Goal: Task Accomplishment & Management: Use online tool/utility

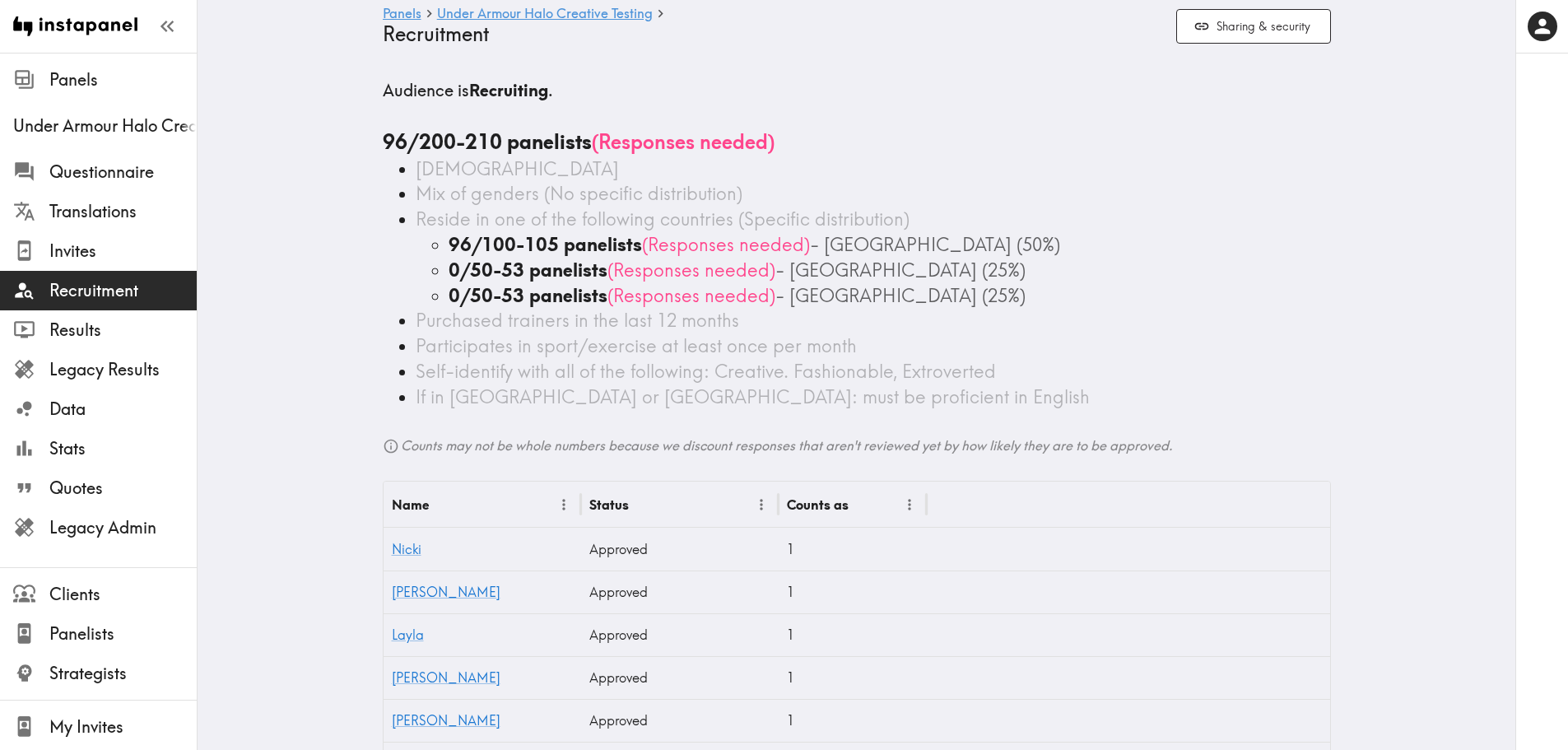
drag, startPoint x: 1375, startPoint y: 0, endPoint x: 1018, endPoint y: 70, distance: 363.8
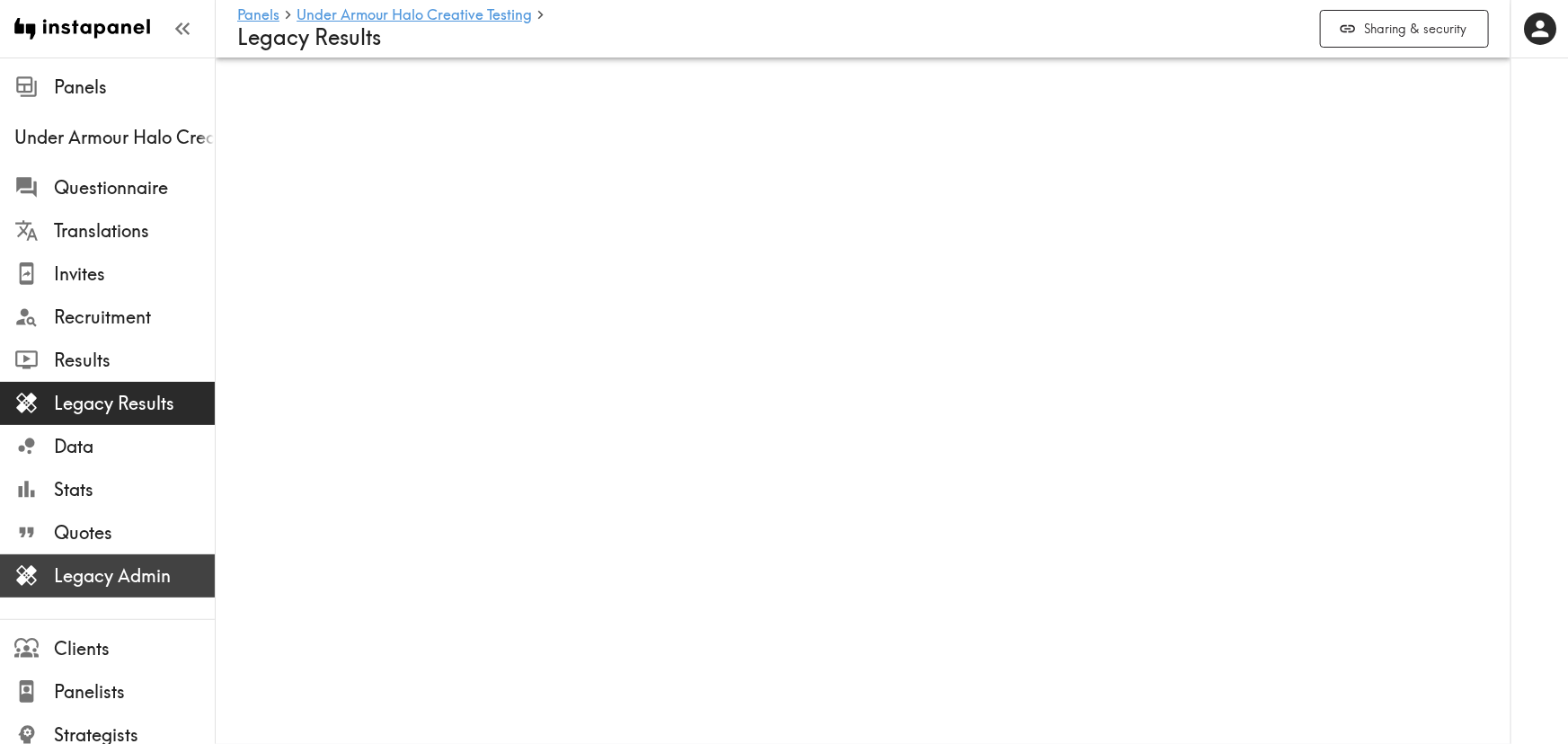
click at [119, 577] on span "Legacy Admin" at bounding box center [135, 575] width 161 height 25
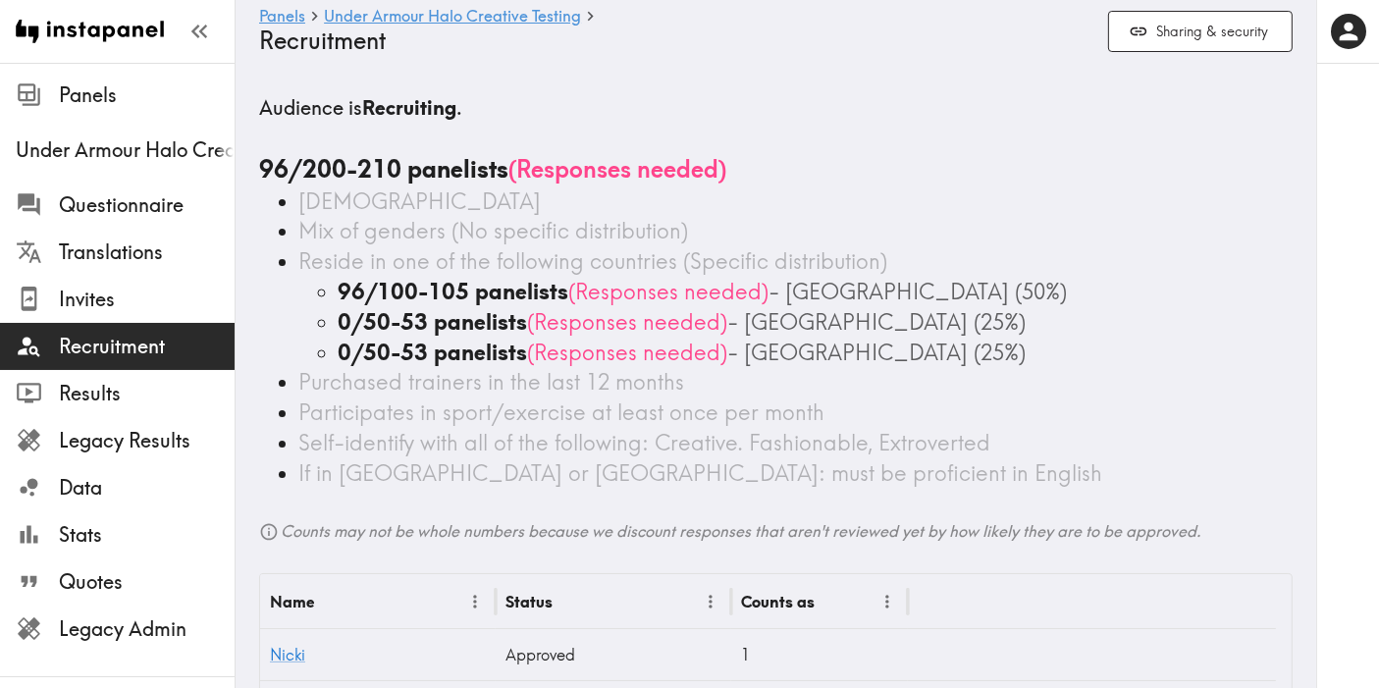
drag, startPoint x: 1248, startPoint y: 0, endPoint x: 634, endPoint y: 1, distance: 614.2
click at [805, 106] on h5 "Audience is Recruiting ." at bounding box center [775, 107] width 1033 height 27
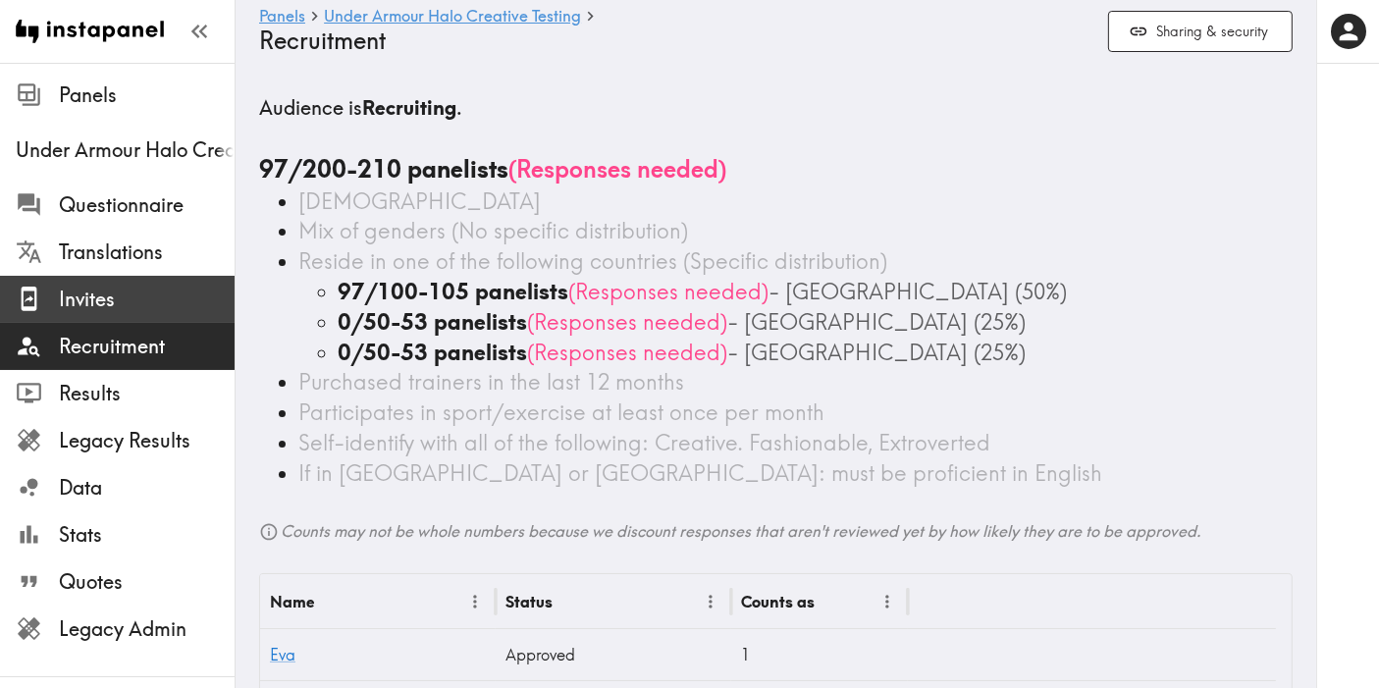
click at [107, 319] on div "Invites" at bounding box center [117, 299] width 234 height 51
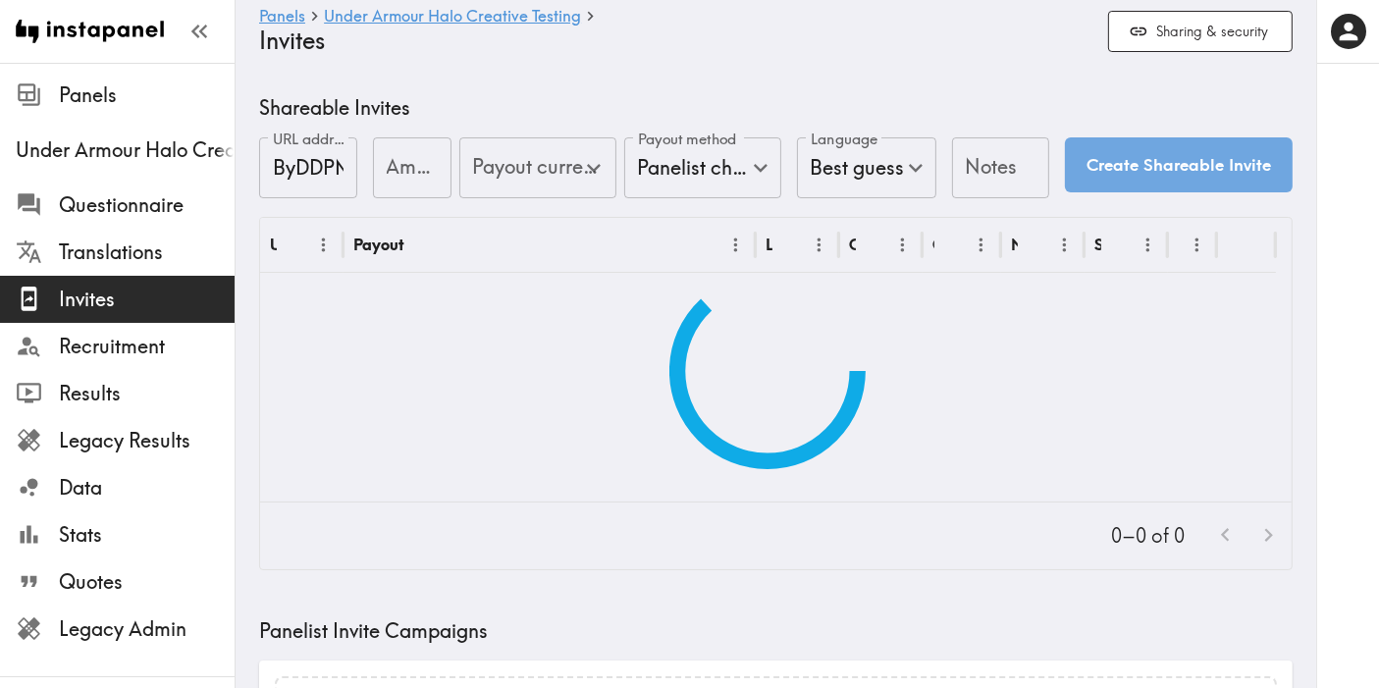
type input "US Global Equivalent - converted and cost-of-living adjusted"
type input "USD - US Dollar ([GEOGRAPHIC_DATA], [US_STATE], [GEOGRAPHIC_DATA], [GEOGRAPHIC_…"
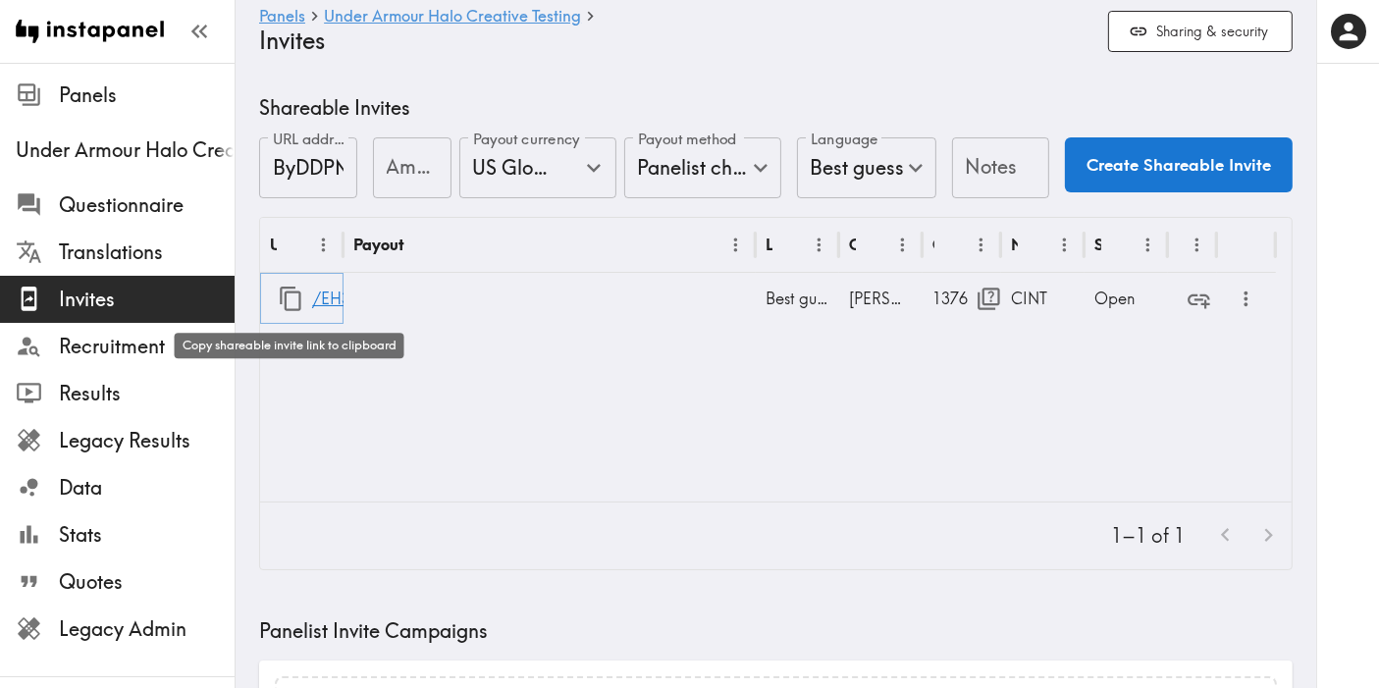
click at [288, 301] on icon "button" at bounding box center [291, 299] width 26 height 26
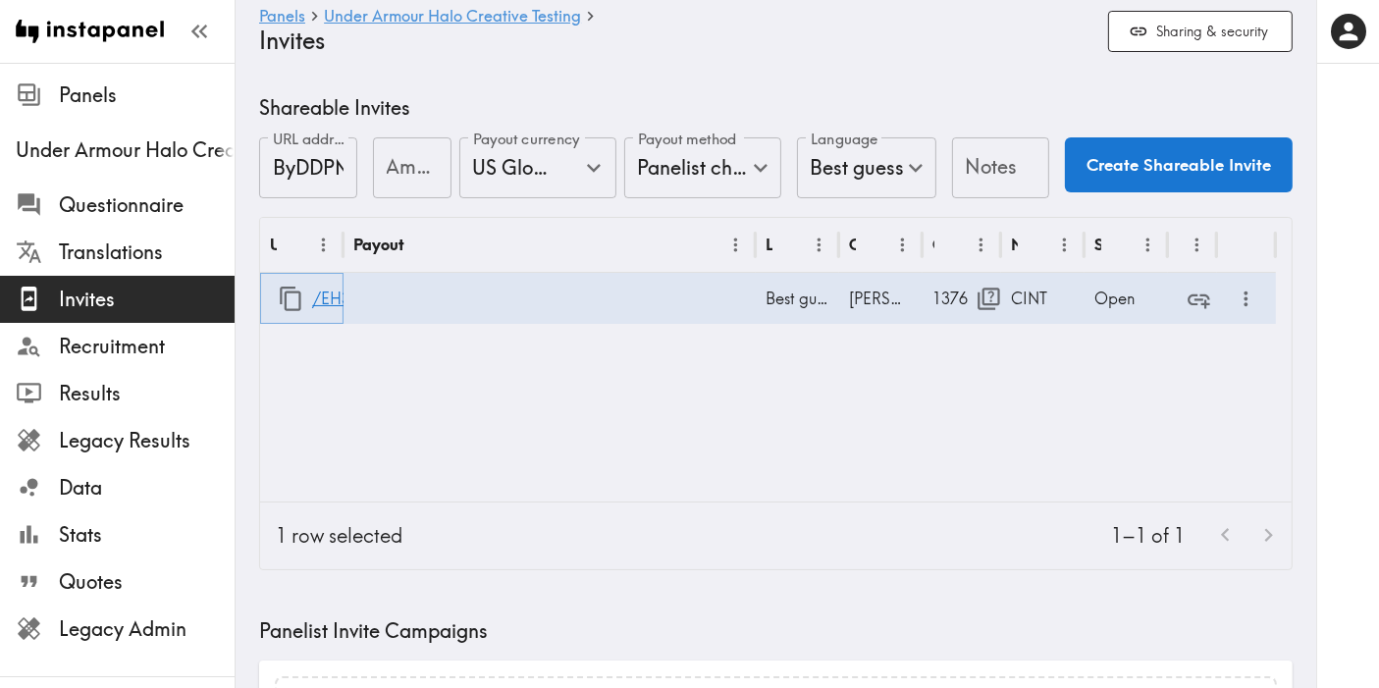
click at [288, 292] on icon "button" at bounding box center [291, 299] width 26 height 26
